Goal: Use online tool/utility: Utilize a website feature to perform a specific function

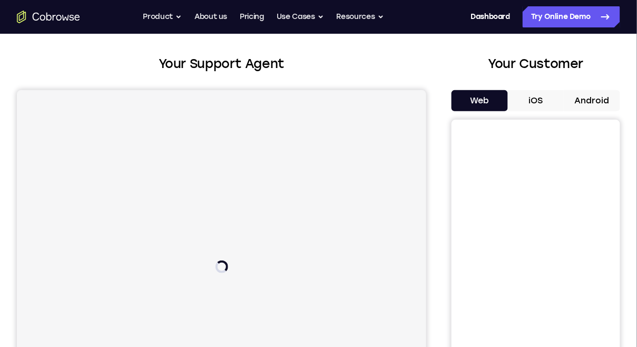
click at [578, 100] on button "Android" at bounding box center [592, 100] width 56 height 21
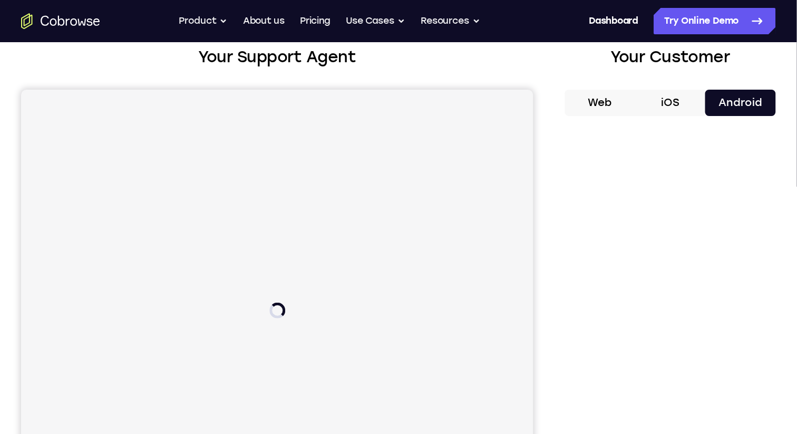
scroll to position [66, 0]
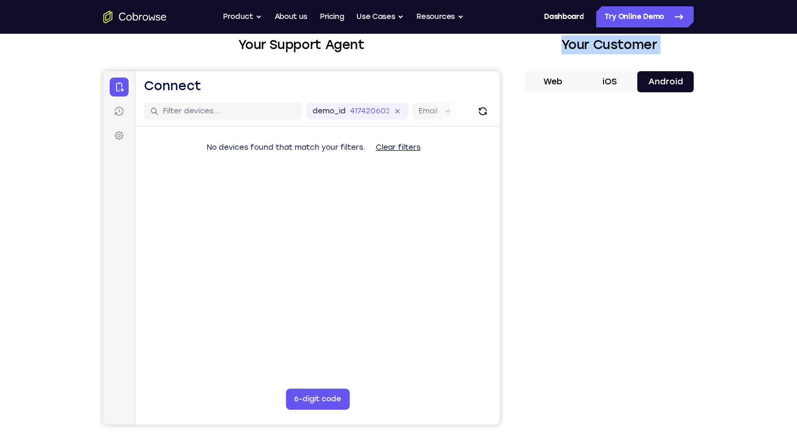
drag, startPoint x: 542, startPoint y: 53, endPoint x: 557, endPoint y: 114, distance: 63.2
click at [544, 72] on div "Your Customer Web iOS Android" at bounding box center [609, 230] width 169 height 390
click at [508, 61] on div "Your Support Agent Your Customer Web iOS Android" at bounding box center [398, 230] width 591 height 390
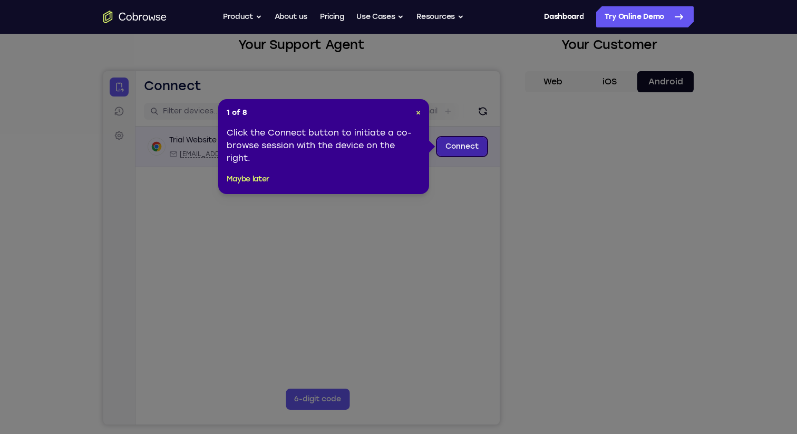
click at [462, 154] on link "Connect" at bounding box center [462, 146] width 50 height 19
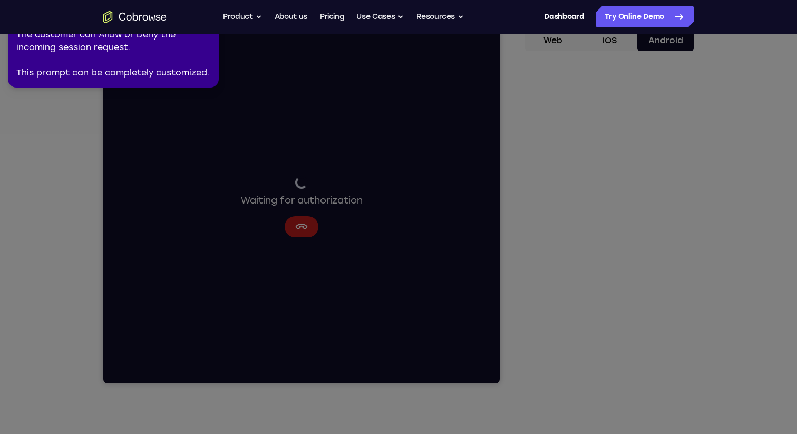
scroll to position [110, 0]
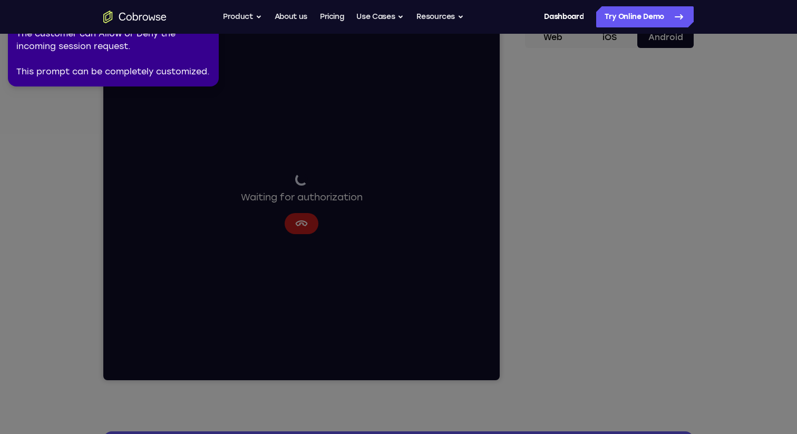
click at [273, 214] on icon at bounding box center [396, 215] width 801 height 438
click at [149, 61] on div "The customer can Allow or Deny the incoming session request. This prompt can be…" at bounding box center [113, 52] width 194 height 51
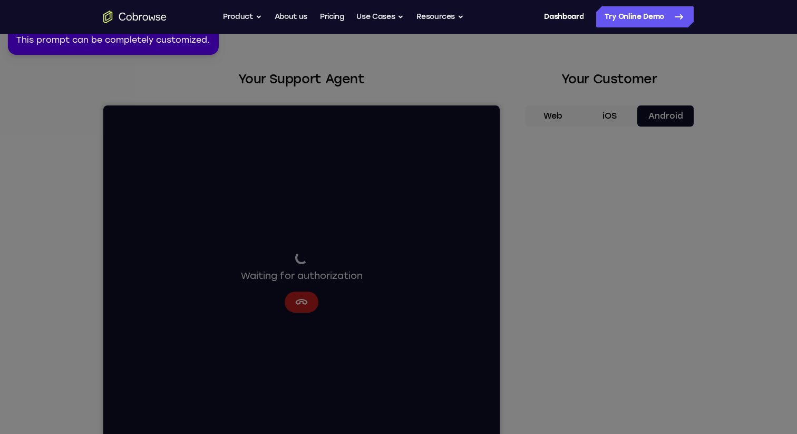
scroll to position [0, 0]
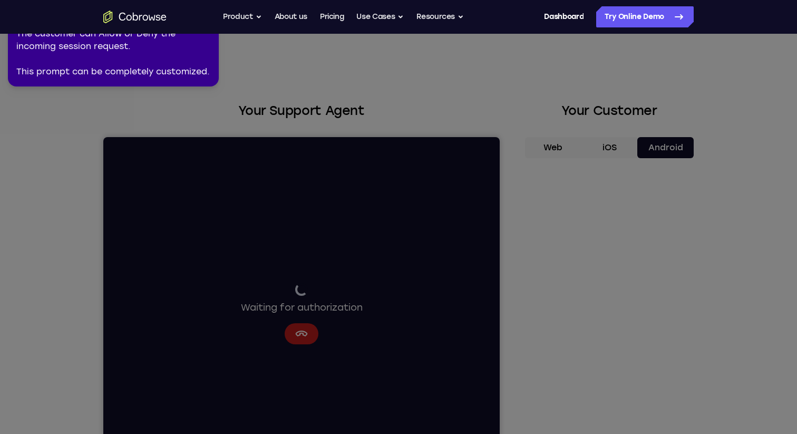
click at [209, 265] on icon at bounding box center [396, 215] width 801 height 438
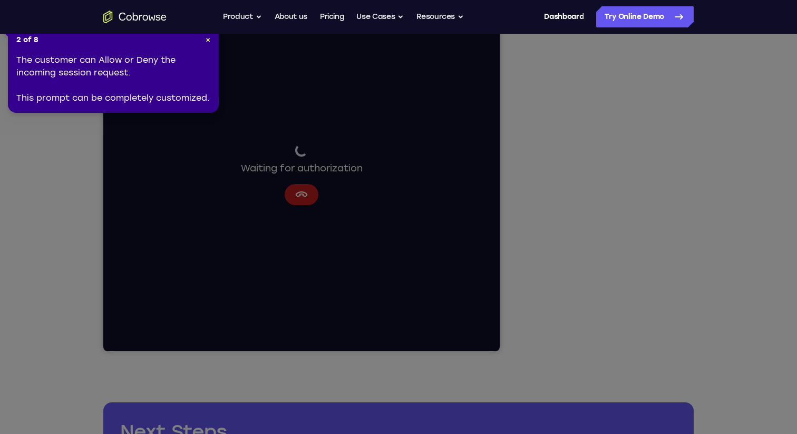
scroll to position [109, 0]
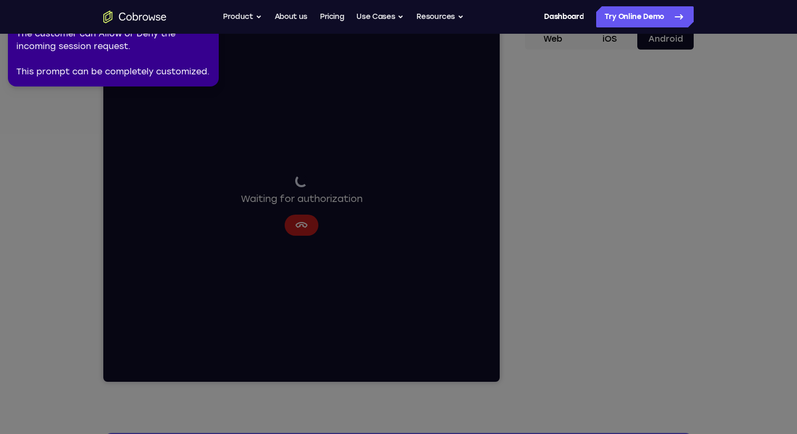
click at [612, 287] on icon at bounding box center [396, 215] width 801 height 438
click at [610, 217] on icon at bounding box center [396, 215] width 801 height 438
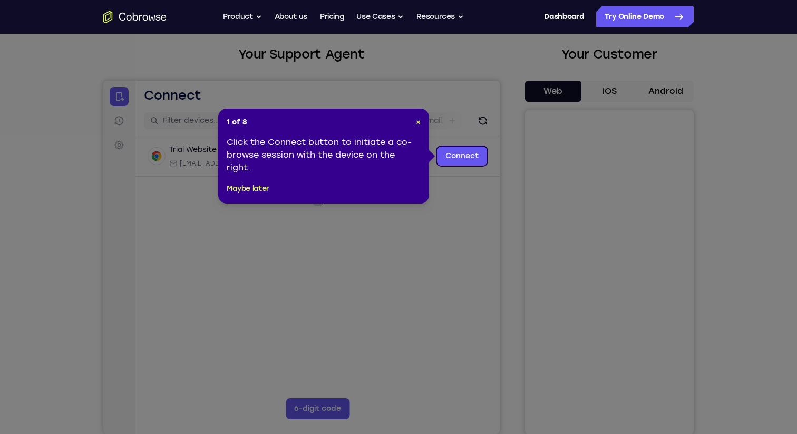
click at [663, 91] on icon at bounding box center [398, 217] width 797 height 434
click at [506, 213] on icon at bounding box center [398, 217] width 797 height 434
click at [479, 152] on link "Connect" at bounding box center [462, 156] width 50 height 19
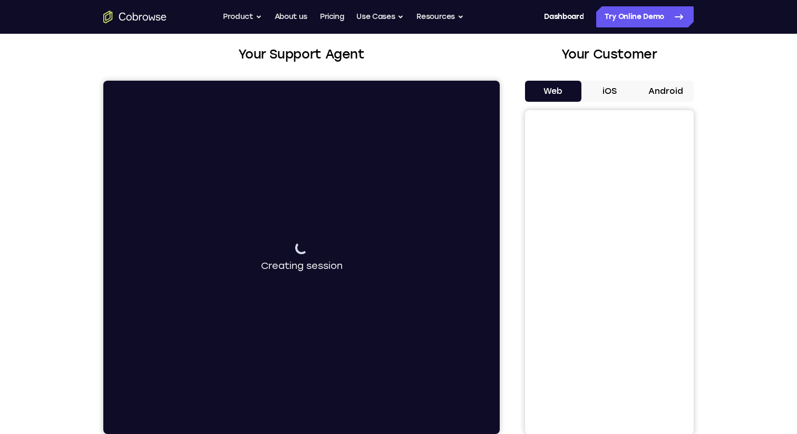
click at [662, 90] on button "Android" at bounding box center [665, 91] width 56 height 21
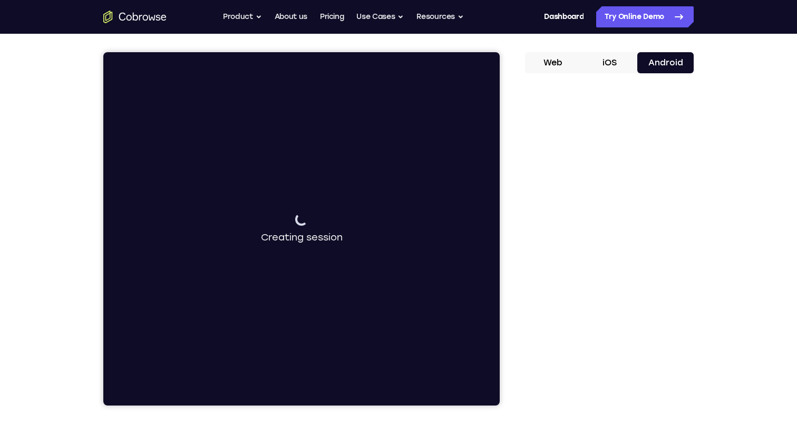
scroll to position [45, 0]
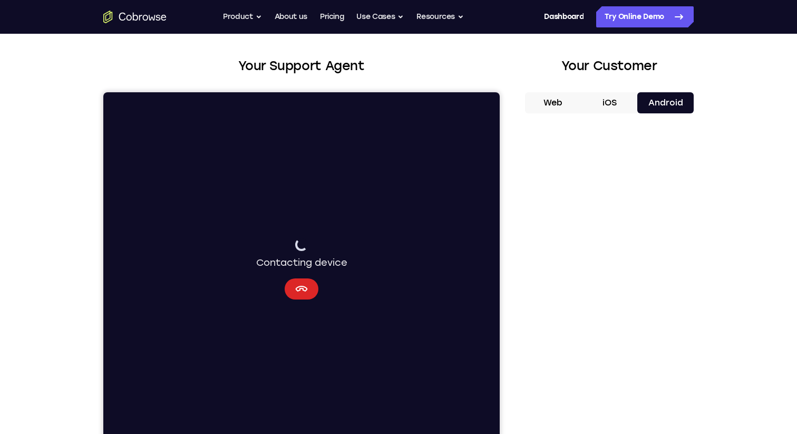
click at [305, 288] on icon "Cancel" at bounding box center [301, 289] width 13 height 13
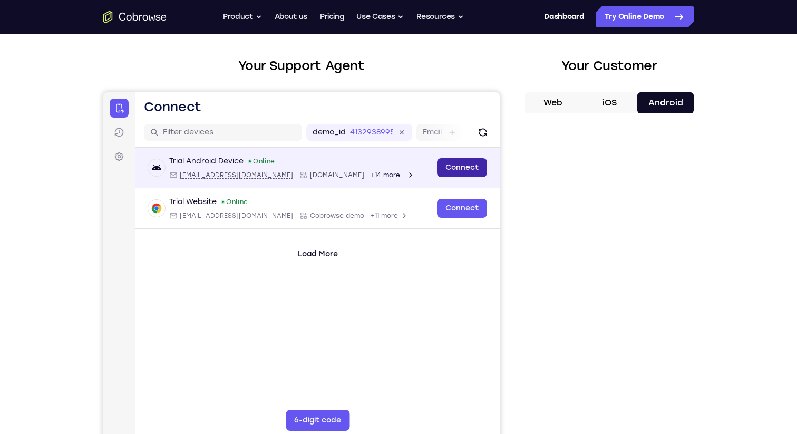
click at [457, 164] on link "Connect" at bounding box center [462, 167] width 50 height 19
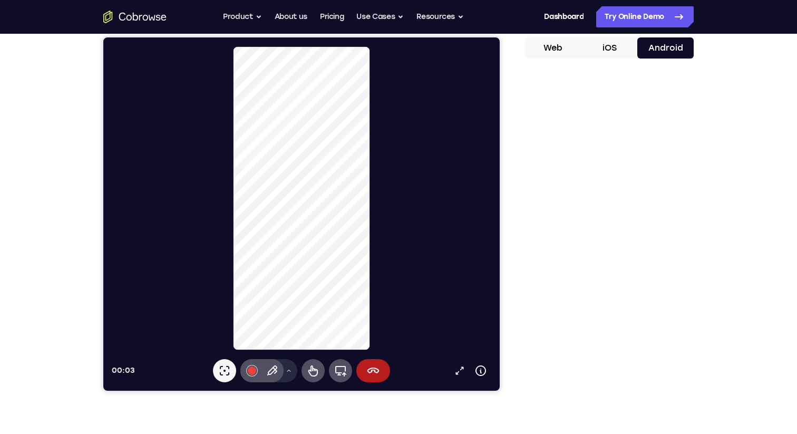
scroll to position [87, 0]
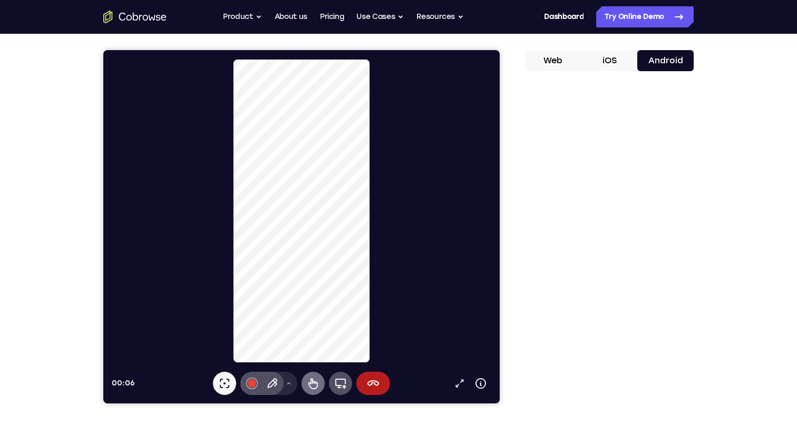
click at [318, 383] on icon at bounding box center [313, 383] width 13 height 13
